Goal: Task Accomplishment & Management: Manage account settings

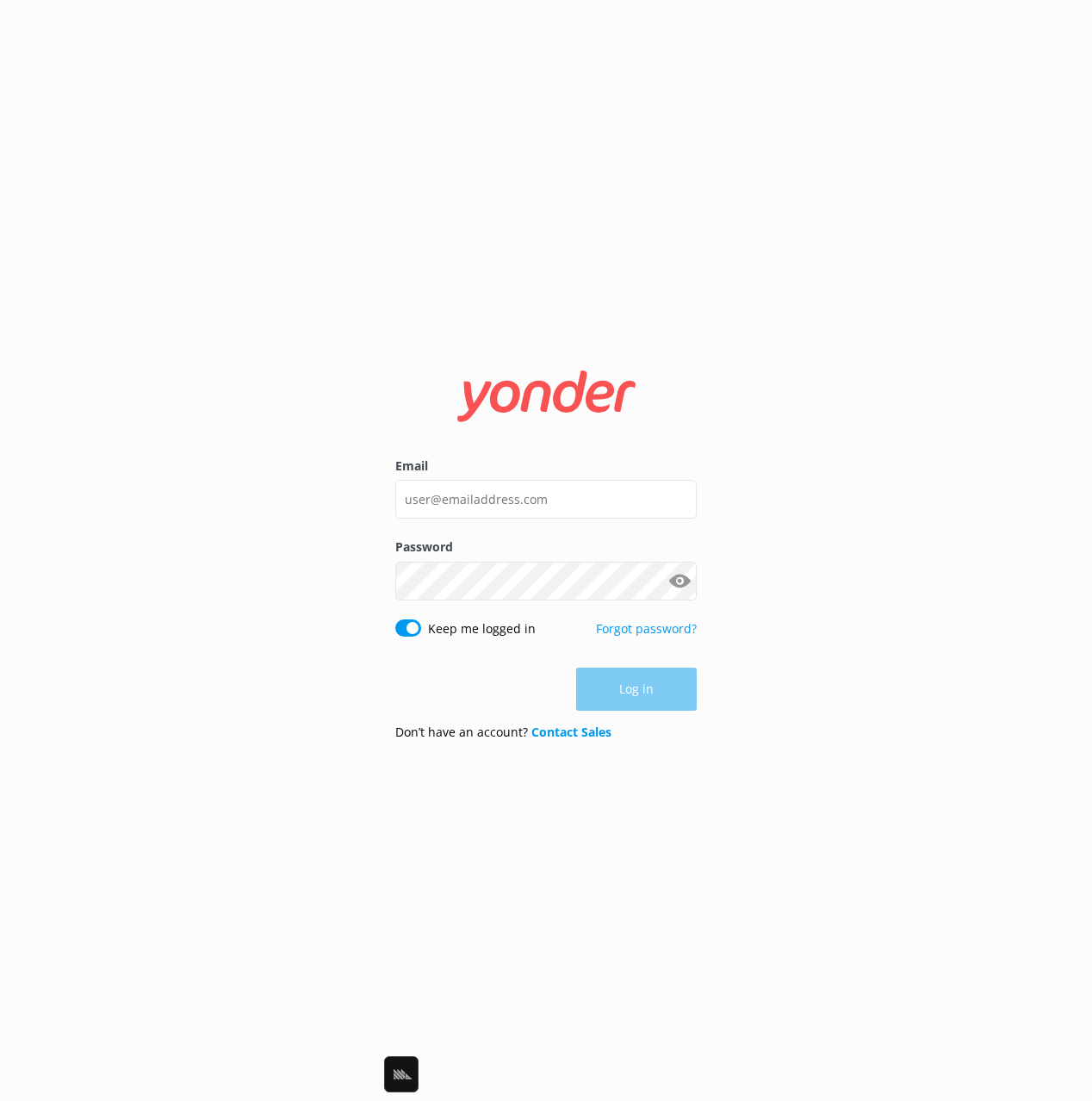
drag, startPoint x: 938, startPoint y: 345, endPoint x: 583, endPoint y: 499, distance: 387.0
click at [924, 346] on div "Email Password Show password Keep me logged in Forgot password? Log in Don’t ha…" at bounding box center [546, 550] width 1092 height 1101
click at [574, 482] on input "Email" at bounding box center [546, 499] width 302 height 39
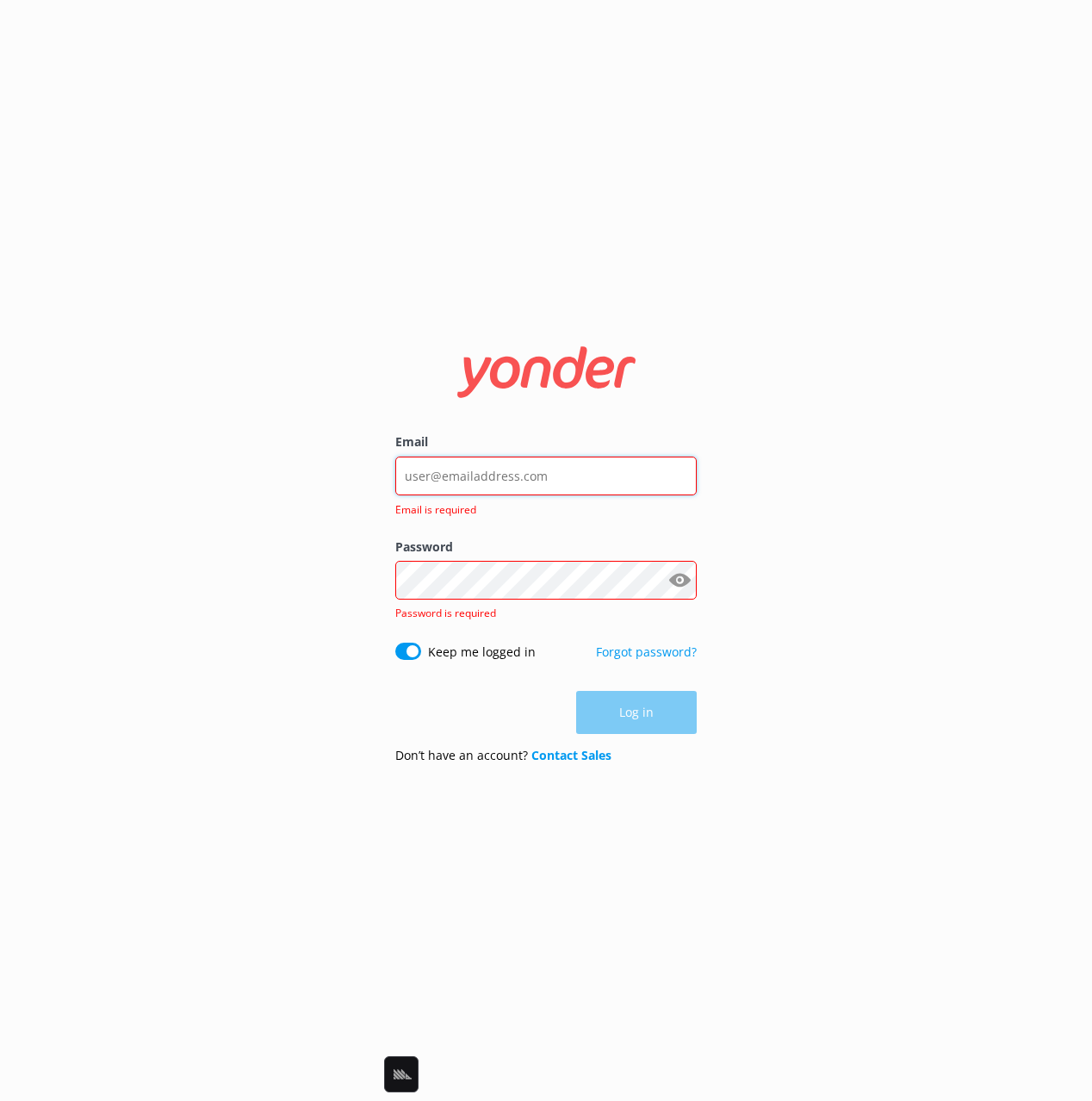
type input "[EMAIL_ADDRESS][DOMAIN_NAME]"
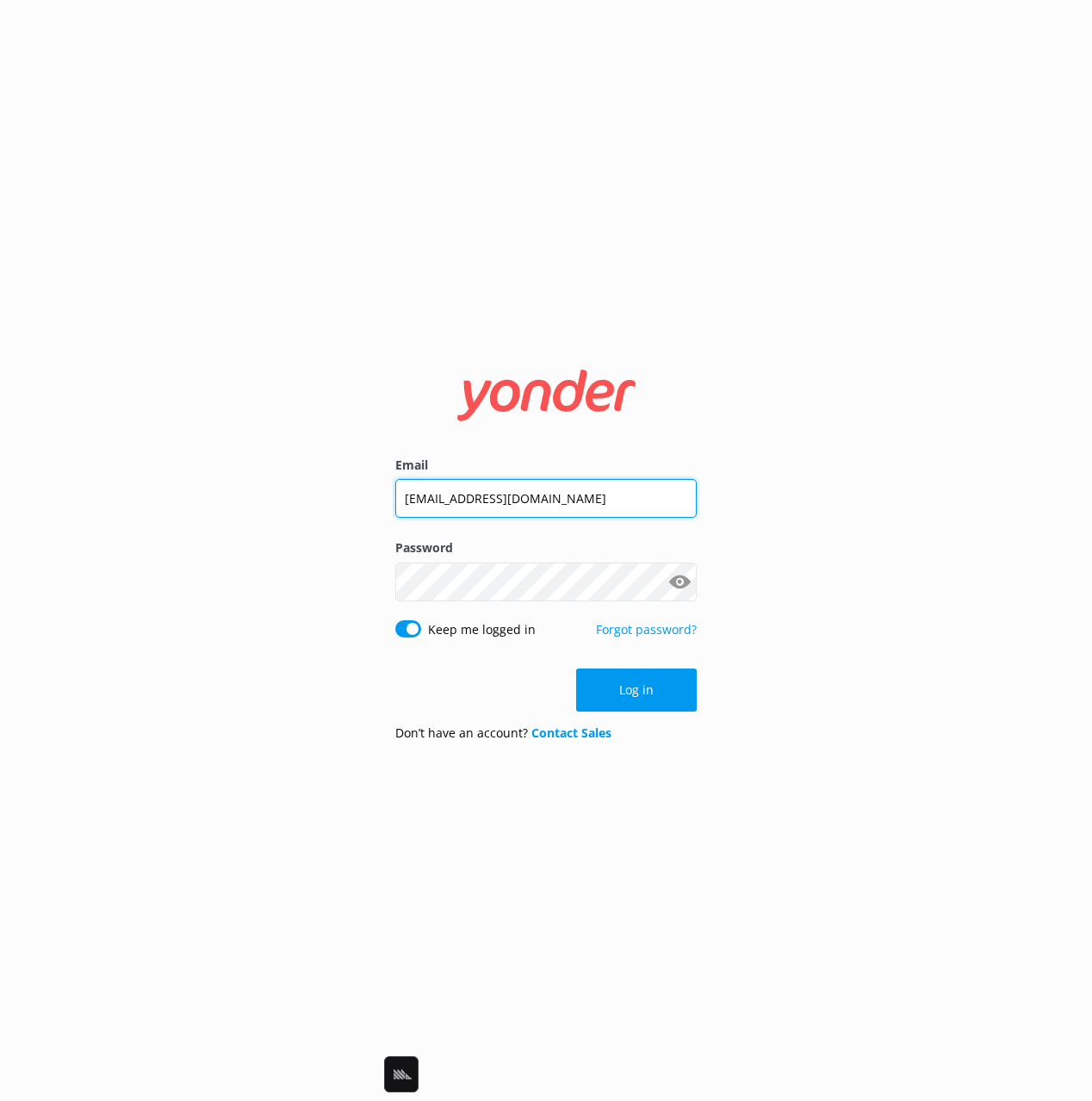
click button "Log in" at bounding box center [636, 689] width 120 height 43
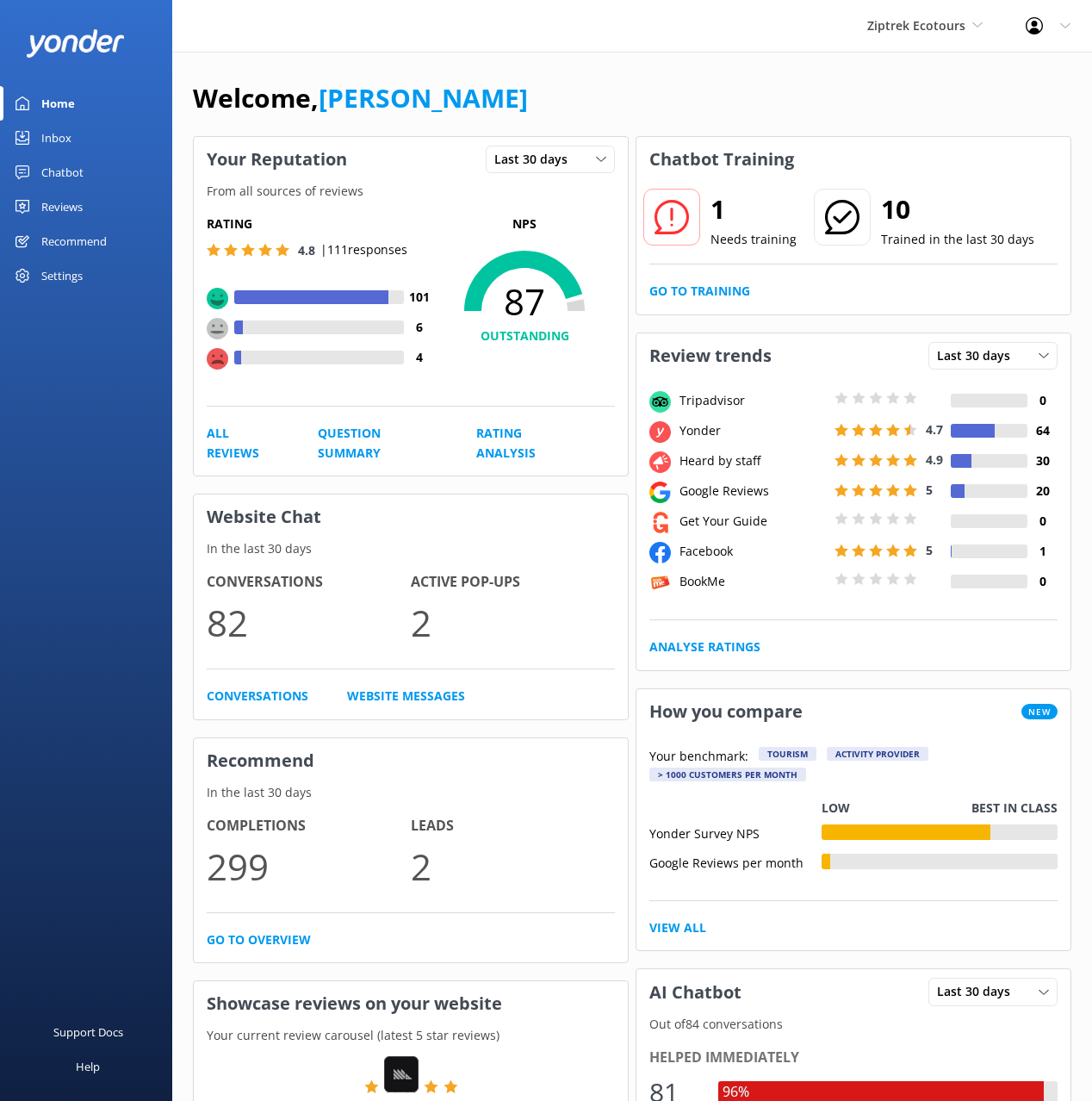
click at [56, 176] on div "Chatbot" at bounding box center [63, 172] width 42 height 34
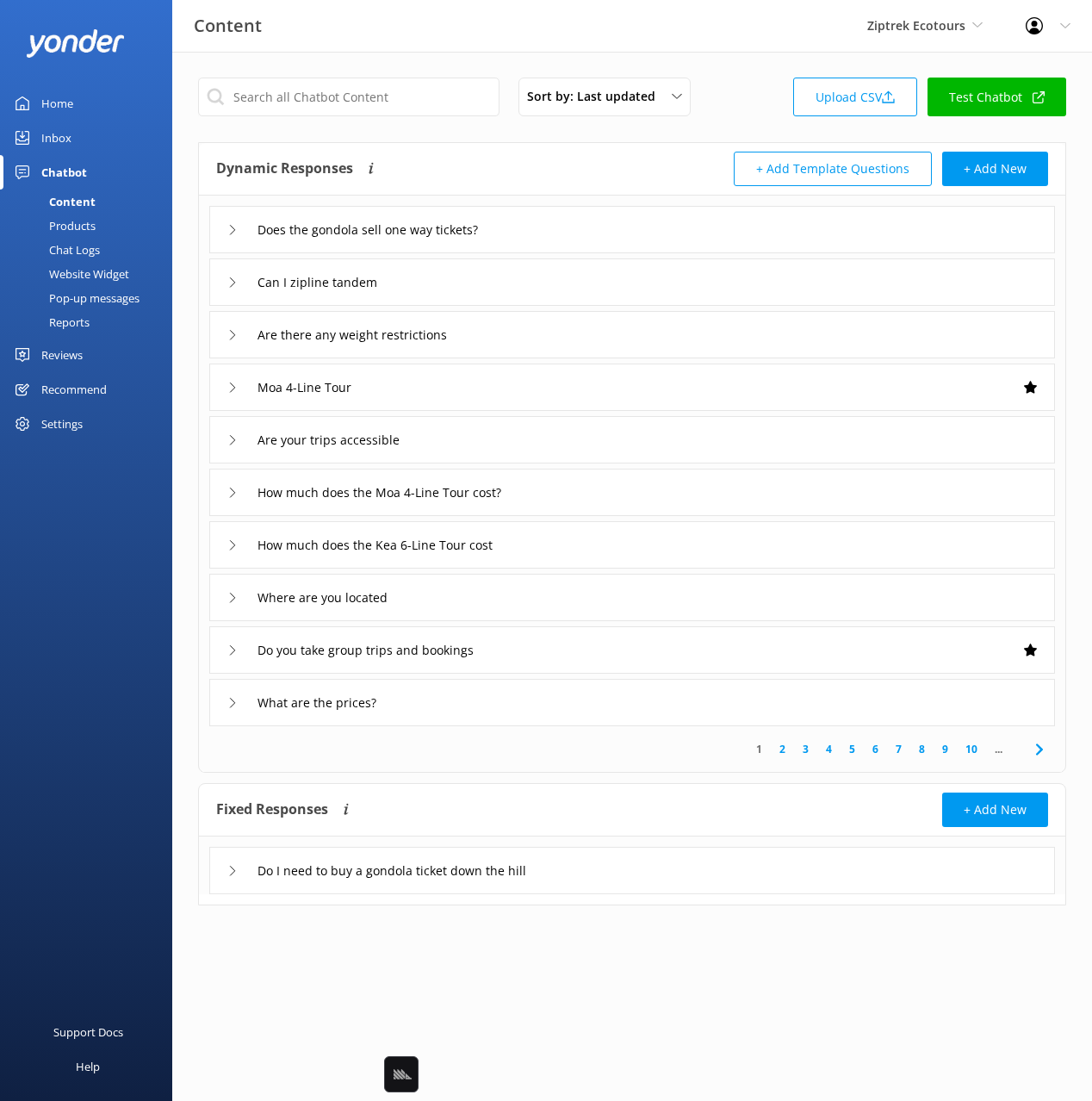
drag, startPoint x: 56, startPoint y: 133, endPoint x: 163, endPoint y: 136, distance: 107.0
click at [55, 133] on div "Inbox" at bounding box center [57, 138] width 30 height 34
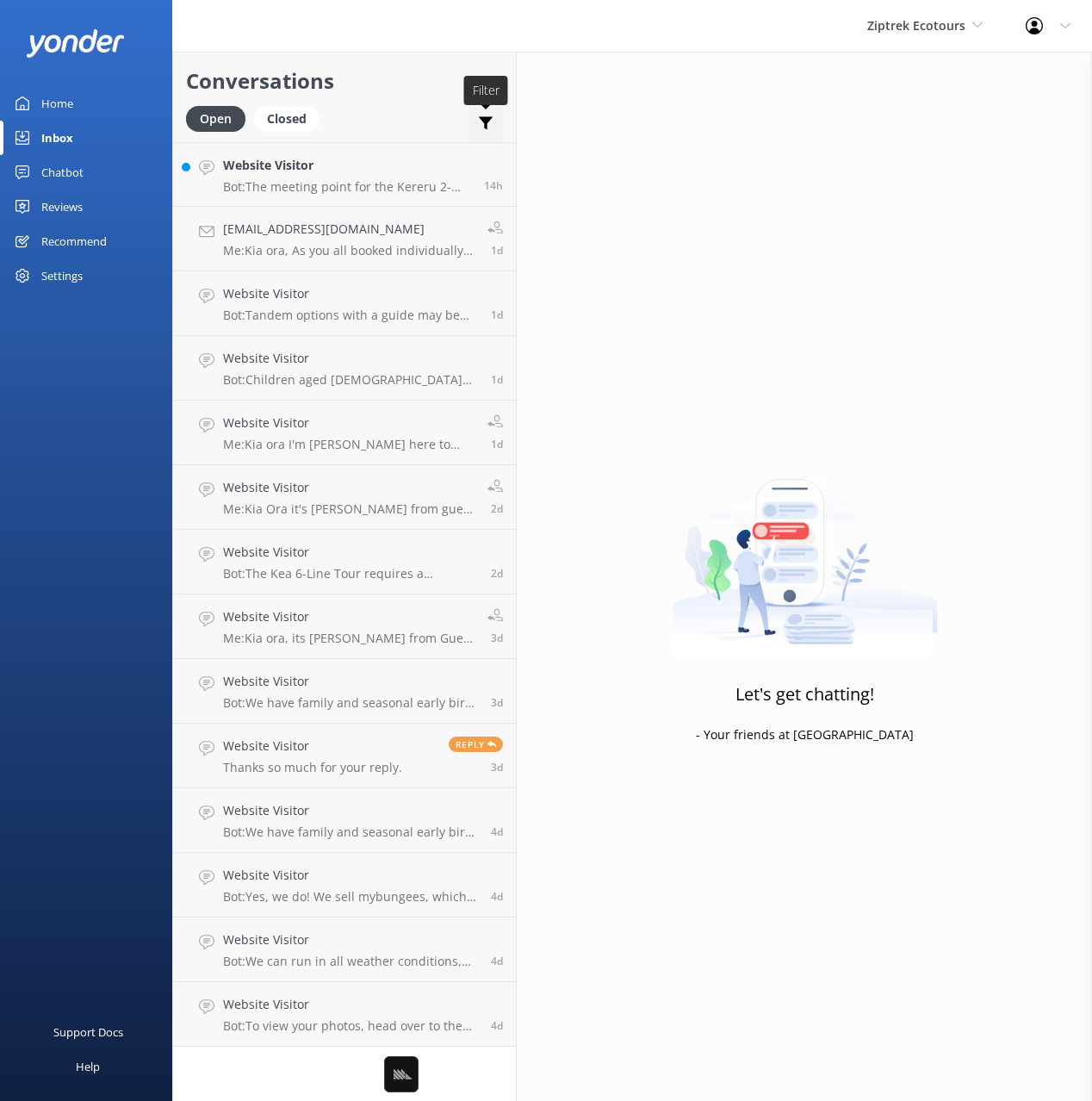
click at [498, 121] on div "Important Assigned to me Unassigned" at bounding box center [486, 127] width 34 height 42
click at [487, 121] on use at bounding box center [486, 123] width 14 height 13
click at [438, 77] on h2 "Conversations" at bounding box center [344, 81] width 317 height 32
click at [425, 82] on h2 "Conversations" at bounding box center [344, 81] width 317 height 32
